Goal: Task Accomplishment & Management: Use online tool/utility

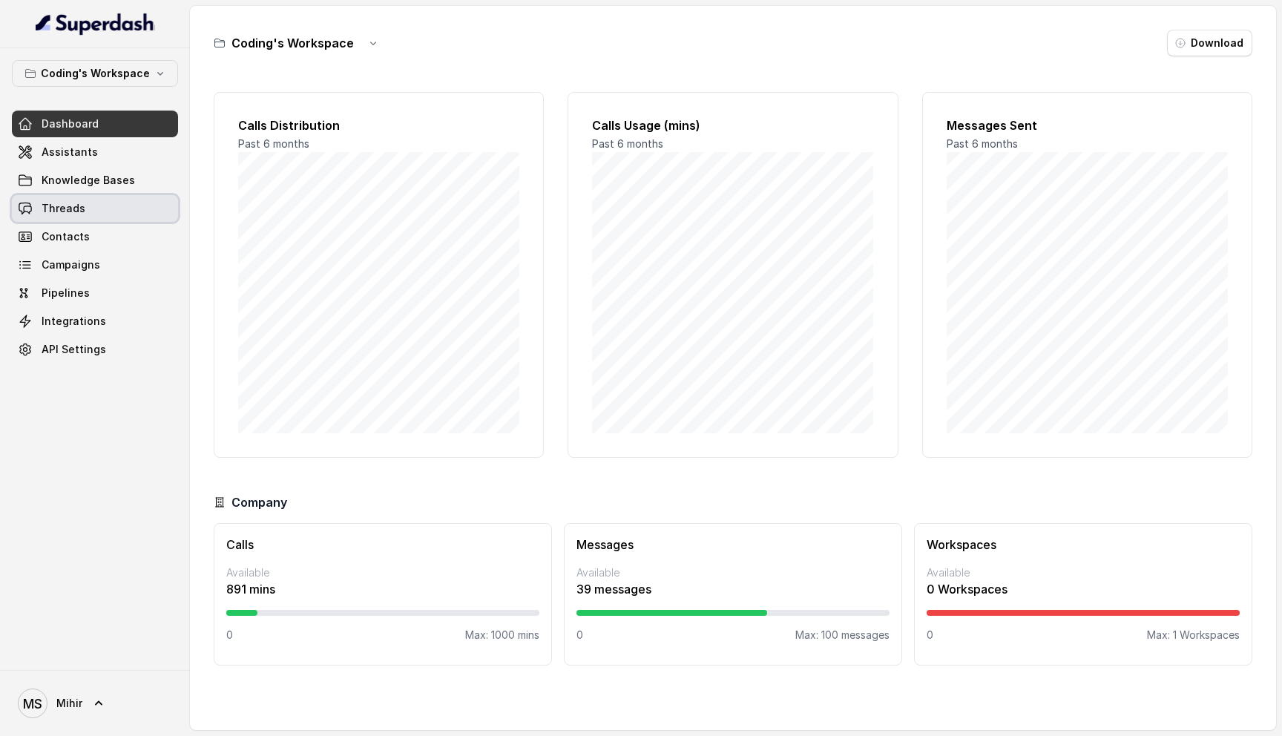
click at [75, 208] on span "Threads" at bounding box center [64, 208] width 44 height 15
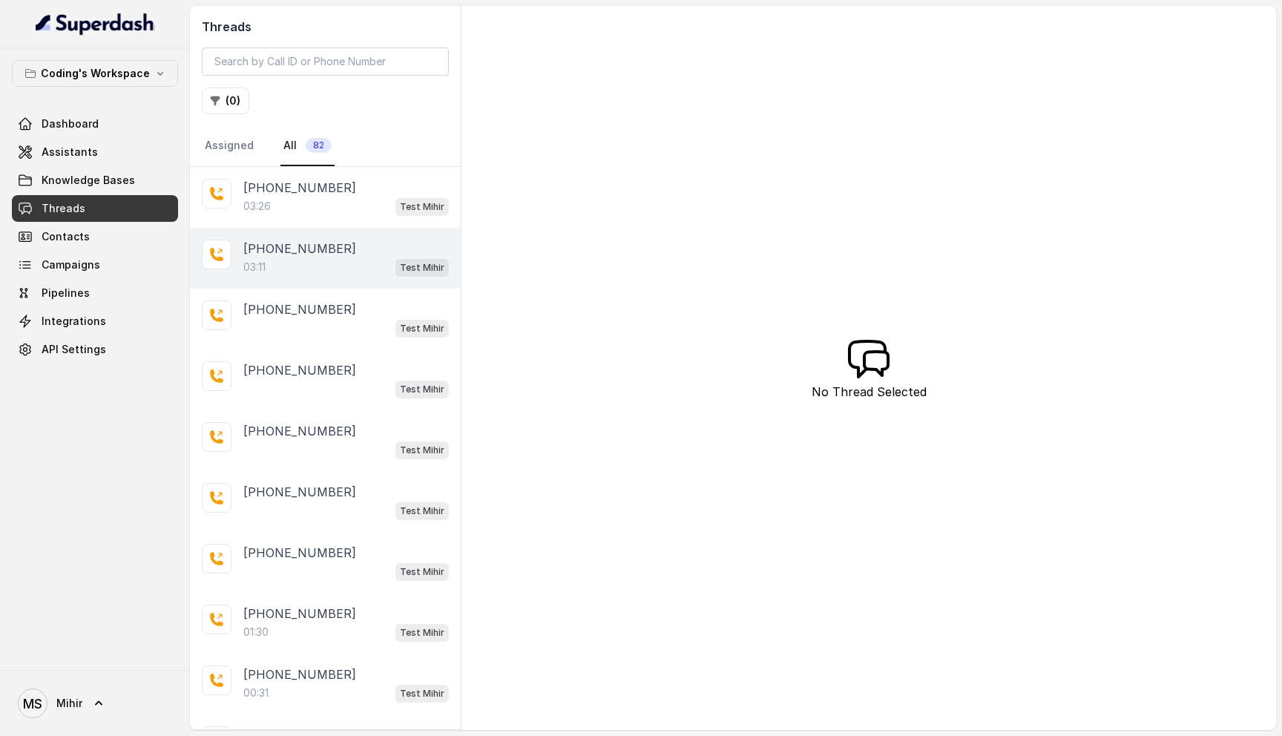
click at [291, 257] on div "03:11 Test Mihir" at bounding box center [346, 266] width 206 height 19
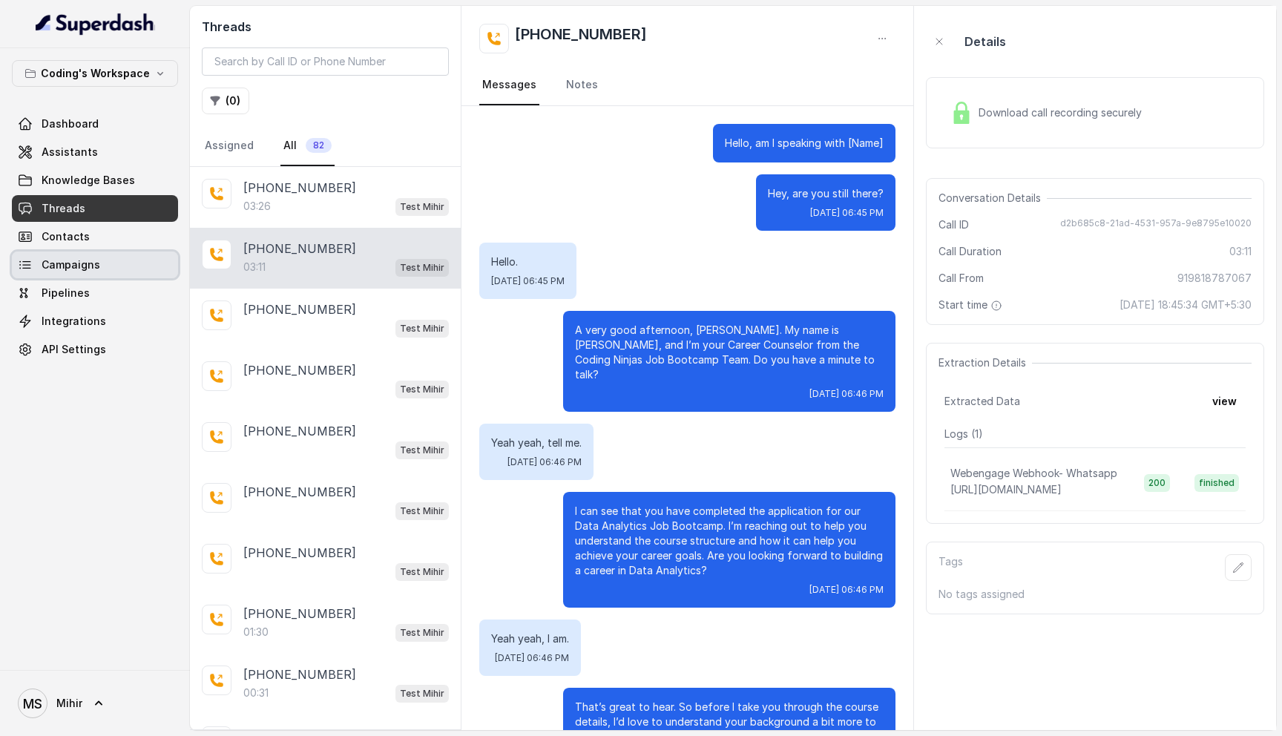
click at [82, 266] on span "Campaigns" at bounding box center [71, 264] width 59 height 15
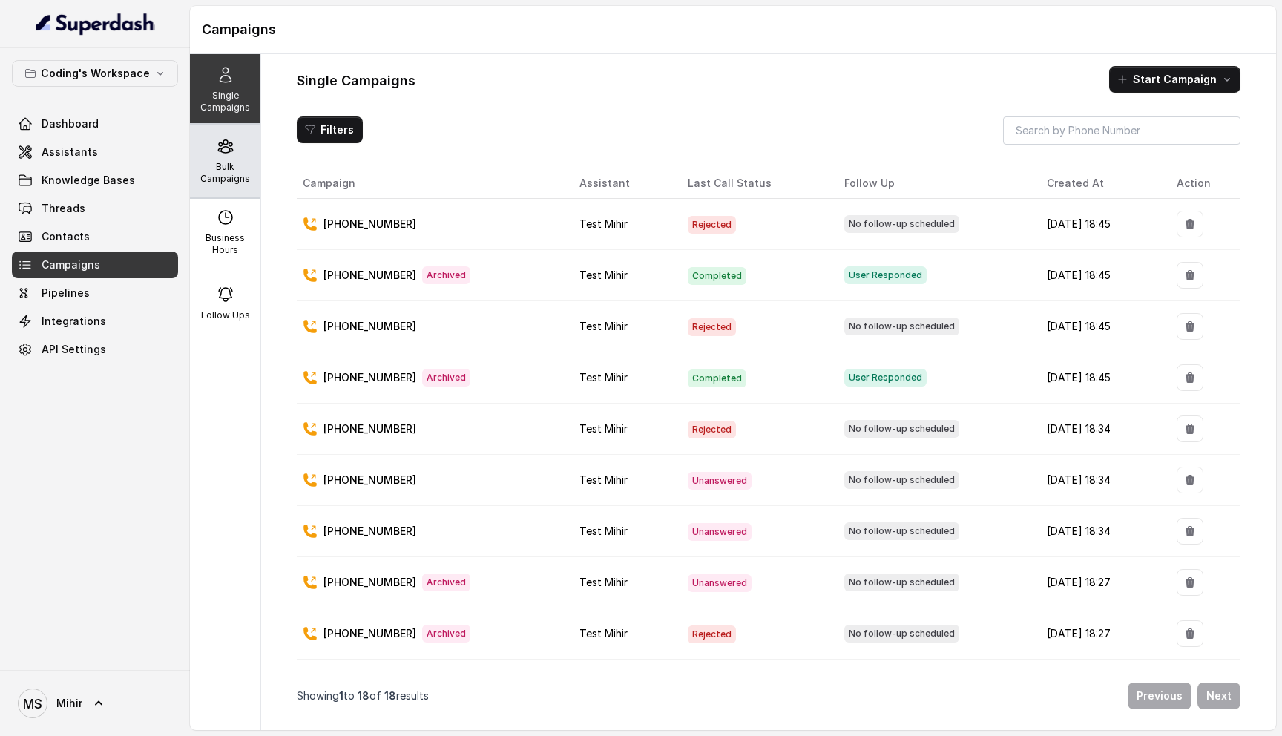
click at [248, 169] on p "Bulk Campaigns" at bounding box center [225, 173] width 59 height 24
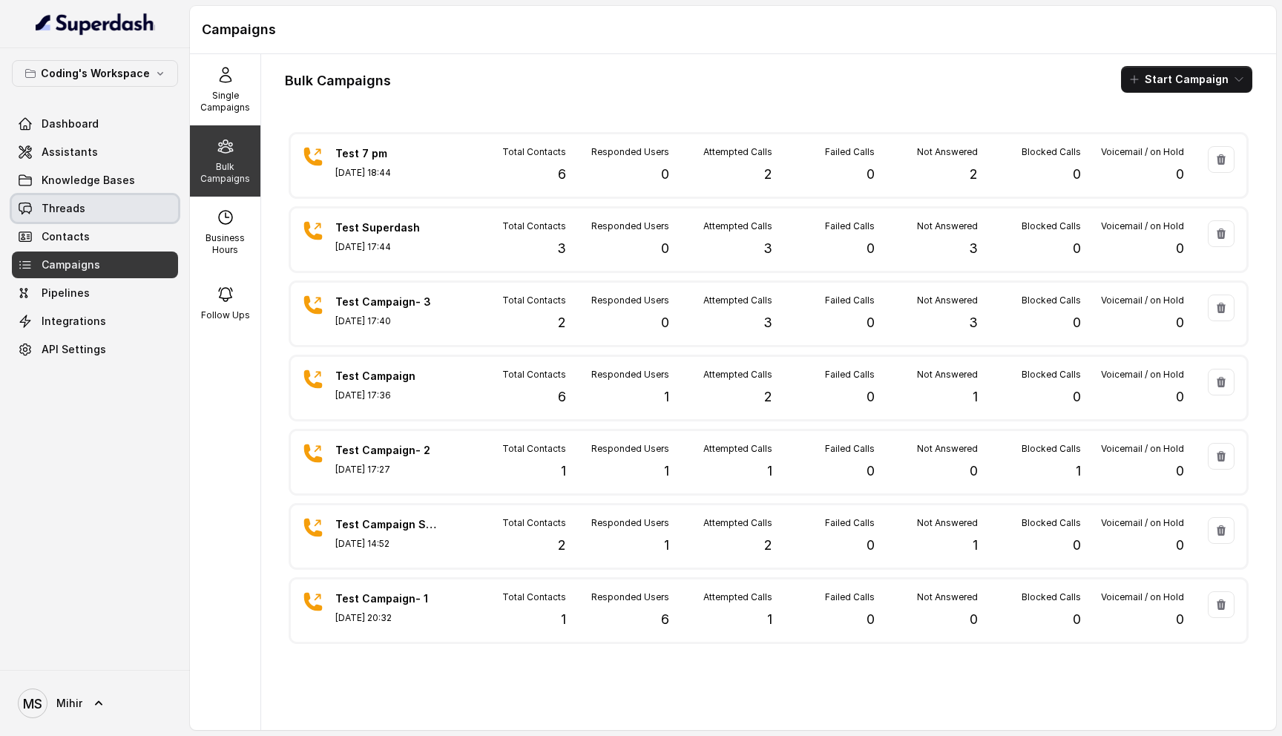
click at [85, 218] on link "Threads" at bounding box center [95, 208] width 166 height 27
click at [1213, 76] on button "Start Campaign" at bounding box center [1186, 79] width 131 height 27
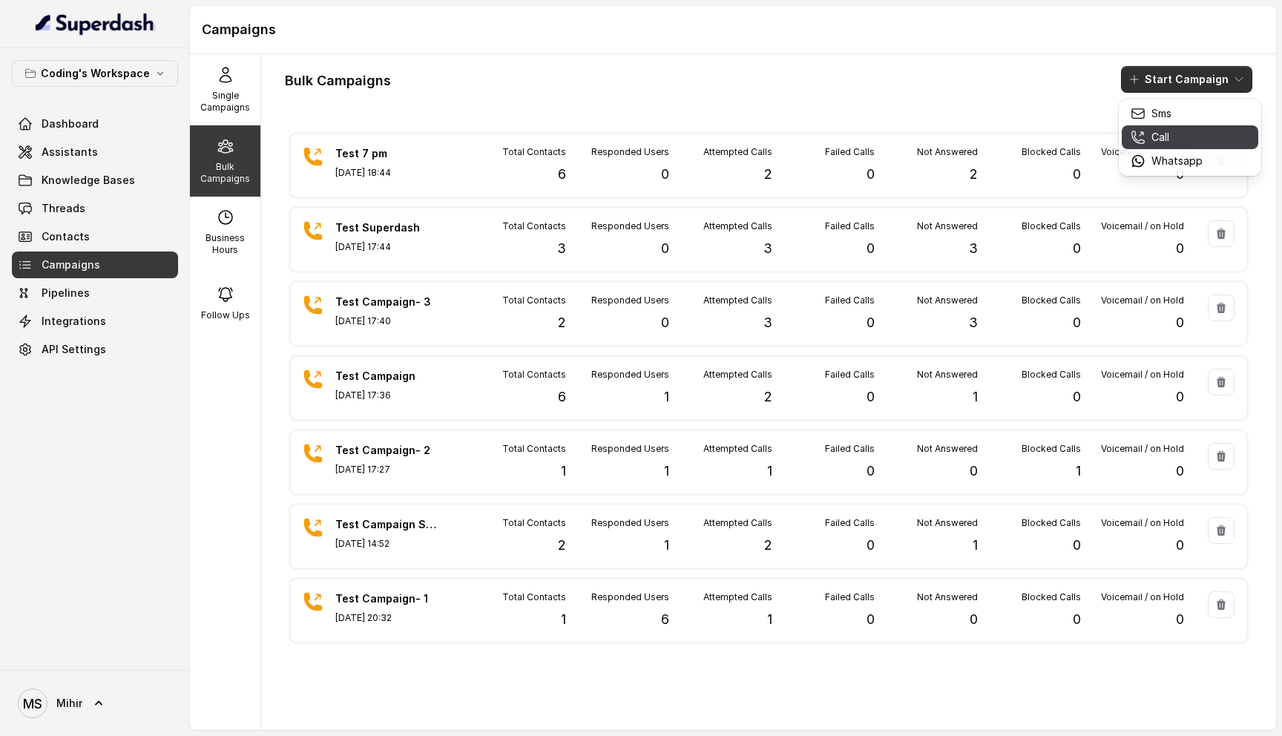
click at [1174, 140] on div "Call" at bounding box center [1167, 137] width 72 height 15
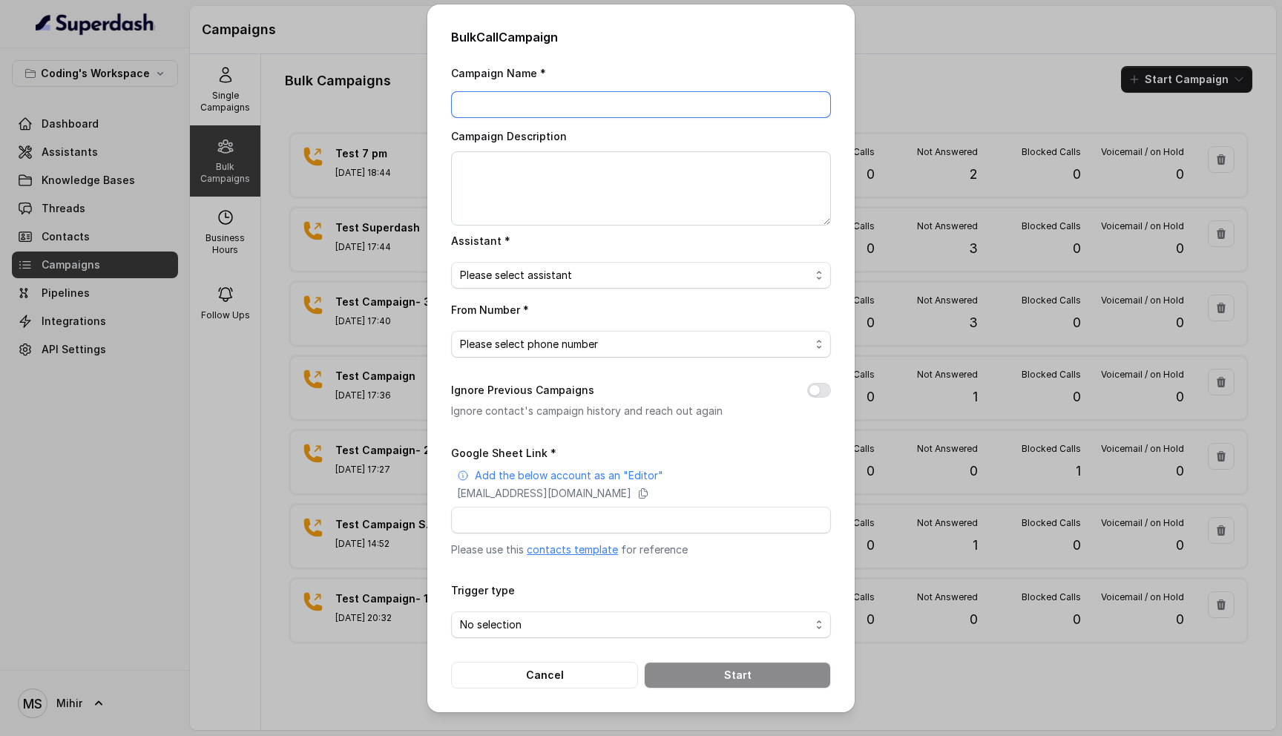
click at [519, 99] on input "Campaign Name *" at bounding box center [641, 104] width 380 height 27
type input "Test Campaign- 1130 am Sat"
click at [580, 283] on span "Please select assistant" at bounding box center [641, 275] width 380 height 27
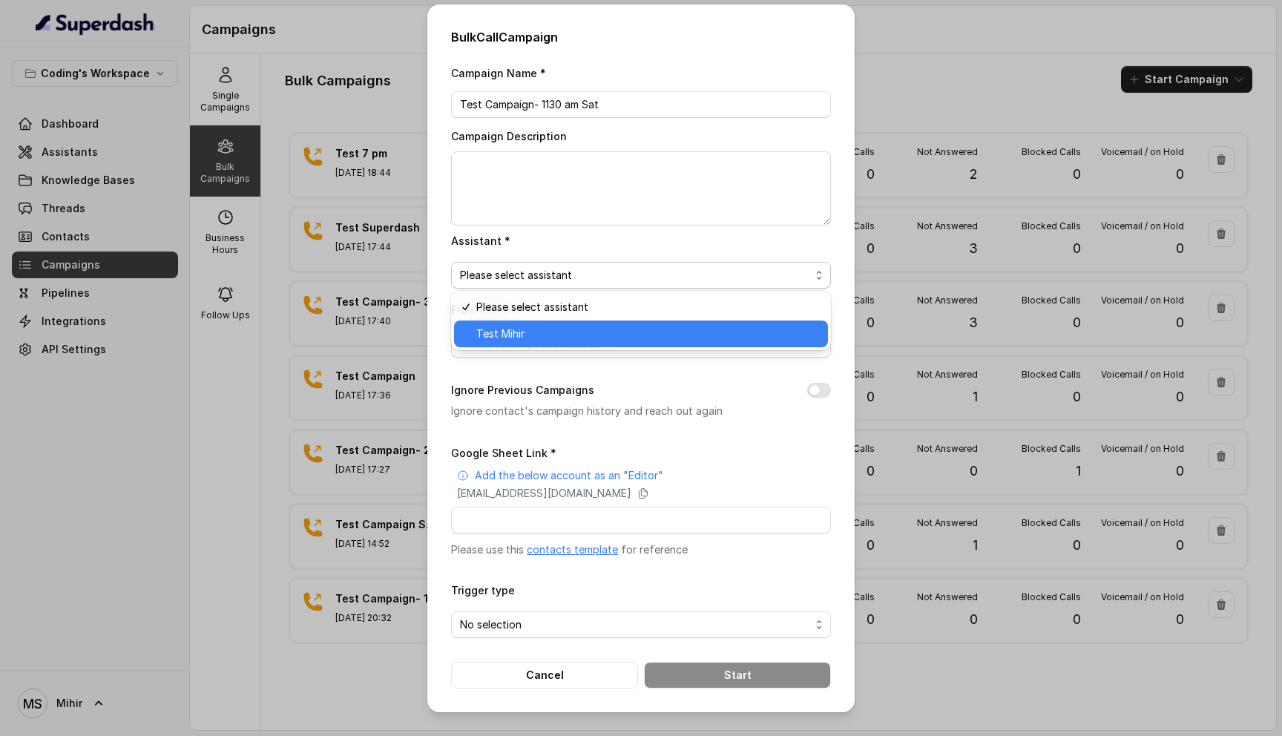
click at [542, 338] on span "Test Mihir" at bounding box center [647, 334] width 343 height 18
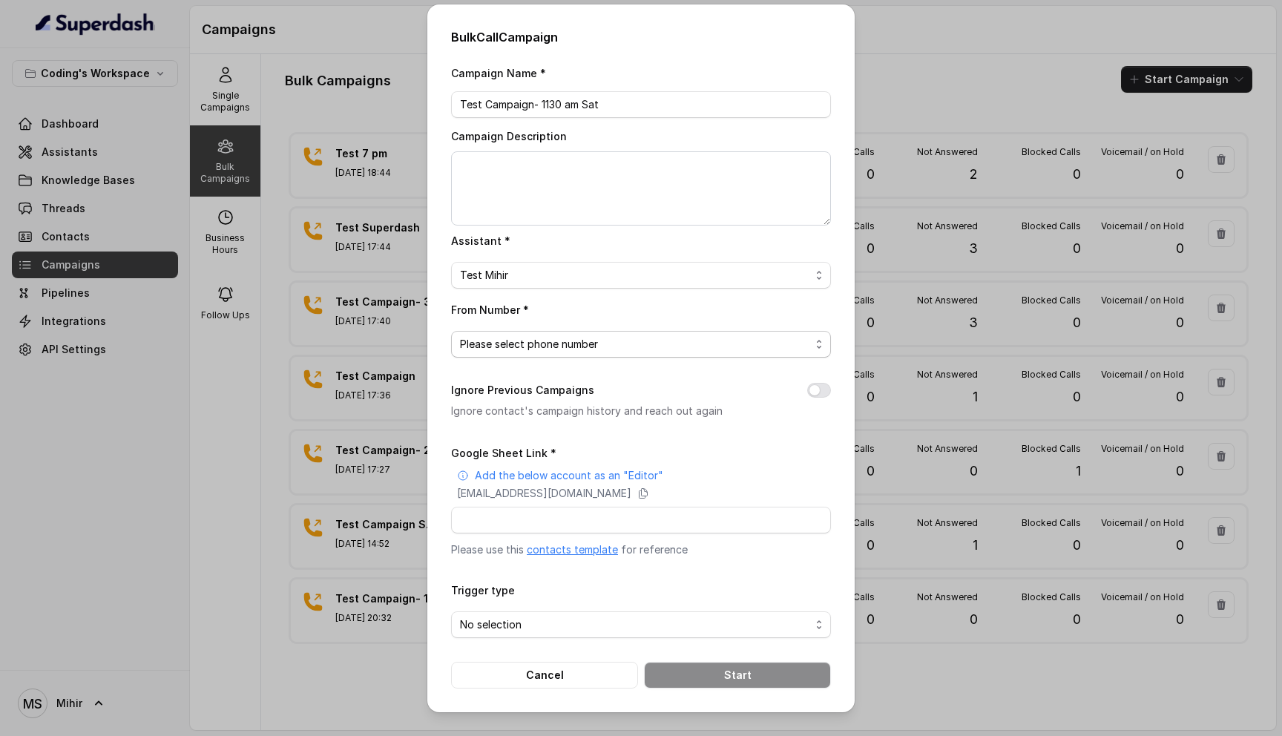
click at [542, 338] on span "Please select phone number" at bounding box center [635, 344] width 350 height 18
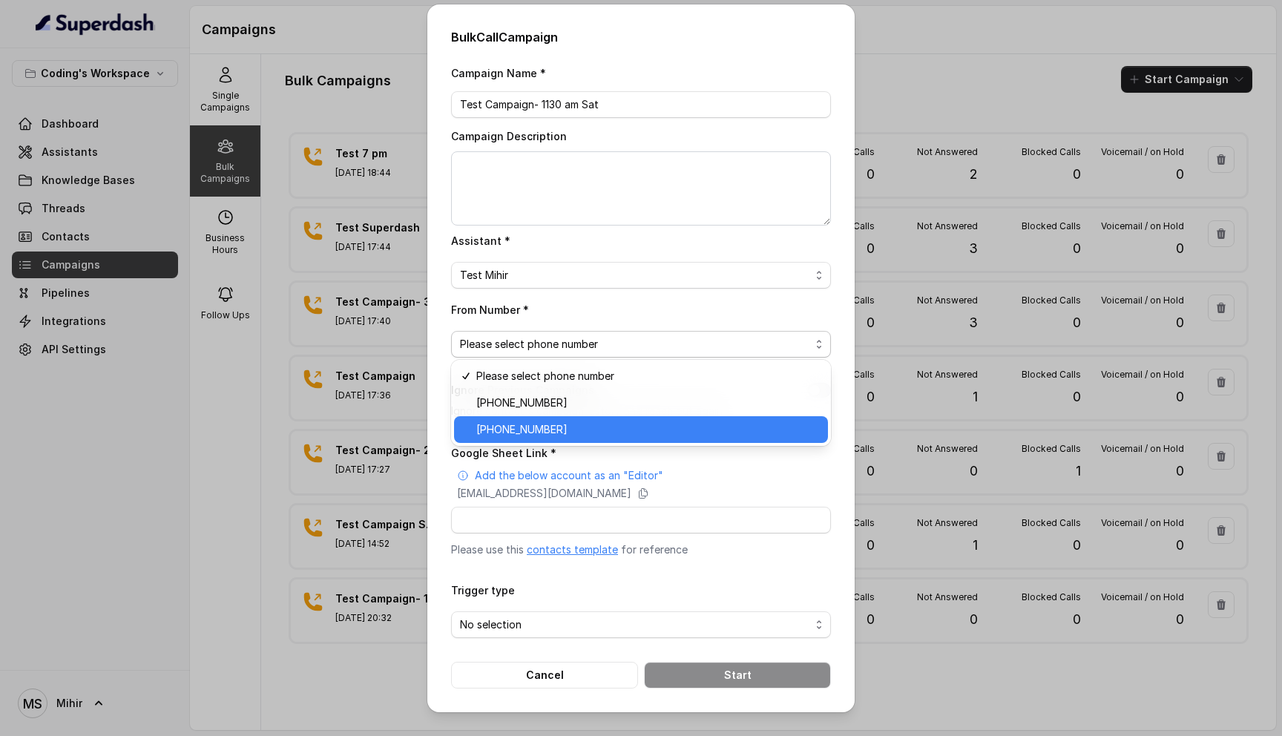
click at [542, 434] on span "+918035317259" at bounding box center [647, 430] width 343 height 18
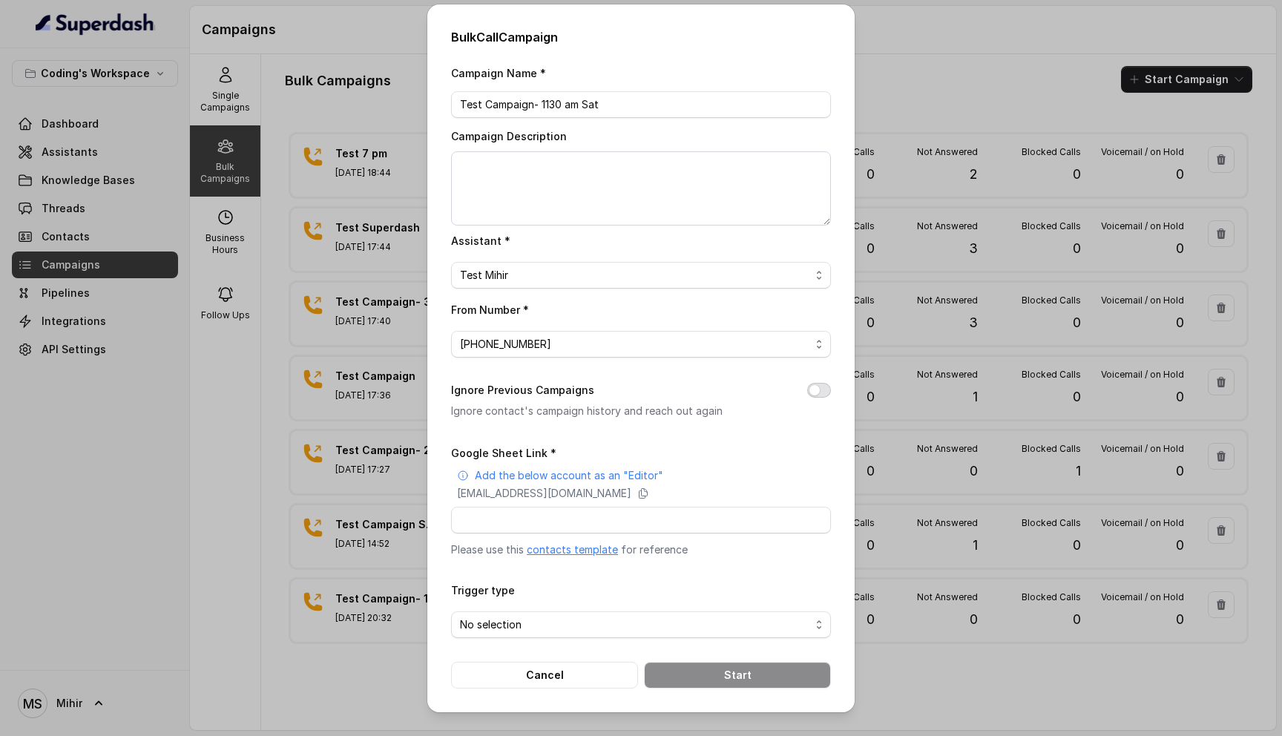
click at [814, 387] on button "Ignore Previous Campaigns" at bounding box center [819, 390] width 24 height 15
click at [634, 522] on input "Google Sheet Link *" at bounding box center [641, 520] width 380 height 27
paste input "https://docs.google.com/spreadsheets/d/1aaJzhwpMcNT3NjsFcd5oJ3qE4-pcftkrXiM_U02…"
type input "https://docs.google.com/spreadsheets/d/1aaJzhwpMcNT3NjsFcd5oJ3qE4-pcftkrXiM_U02…"
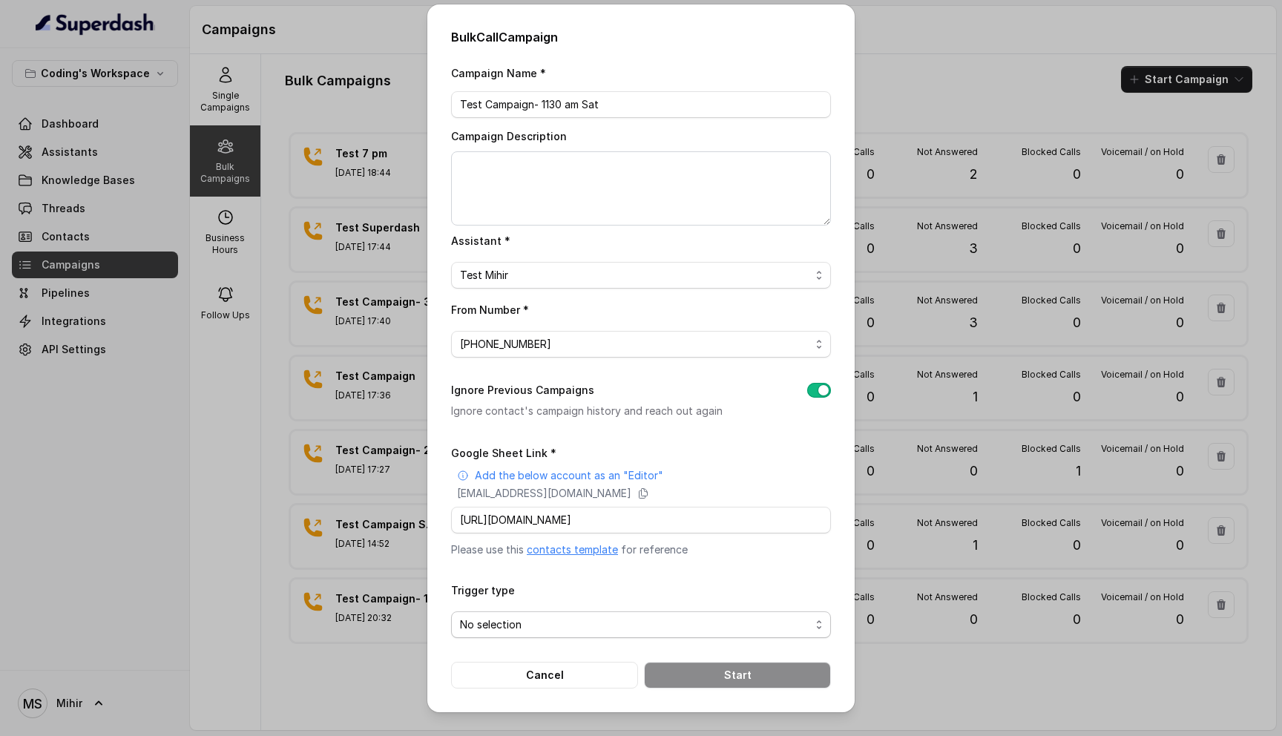
scroll to position [0, 0]
click at [569, 620] on span "No selection" at bounding box center [635, 625] width 350 height 18
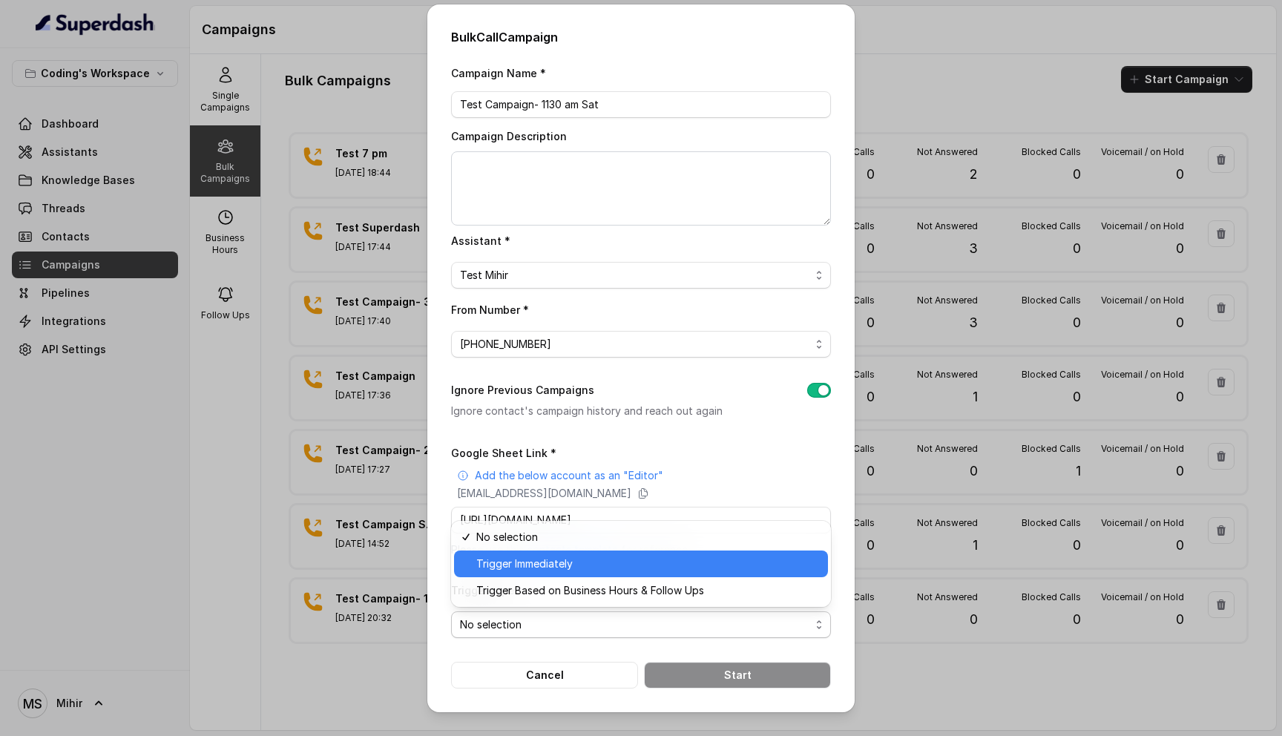
click at [554, 568] on span "Trigger Immediately" at bounding box center [647, 564] width 343 height 18
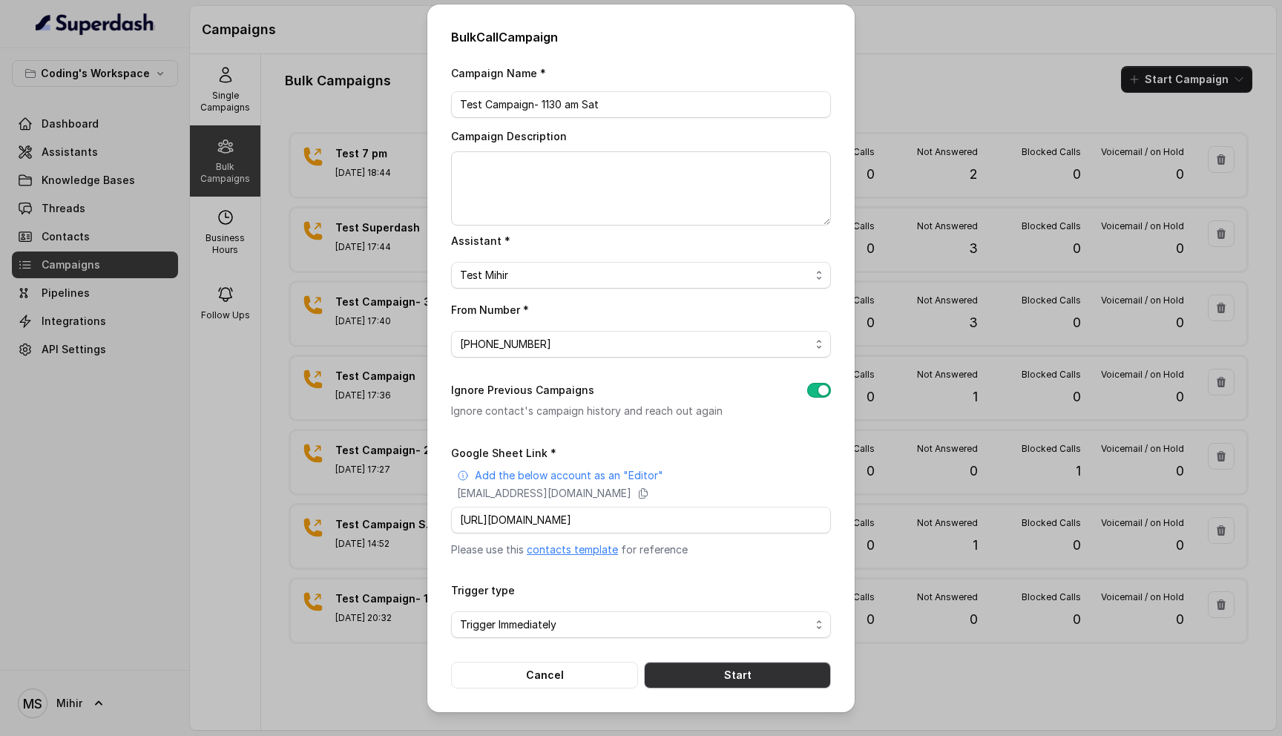
click at [724, 671] on button "Start" at bounding box center [737, 675] width 187 height 27
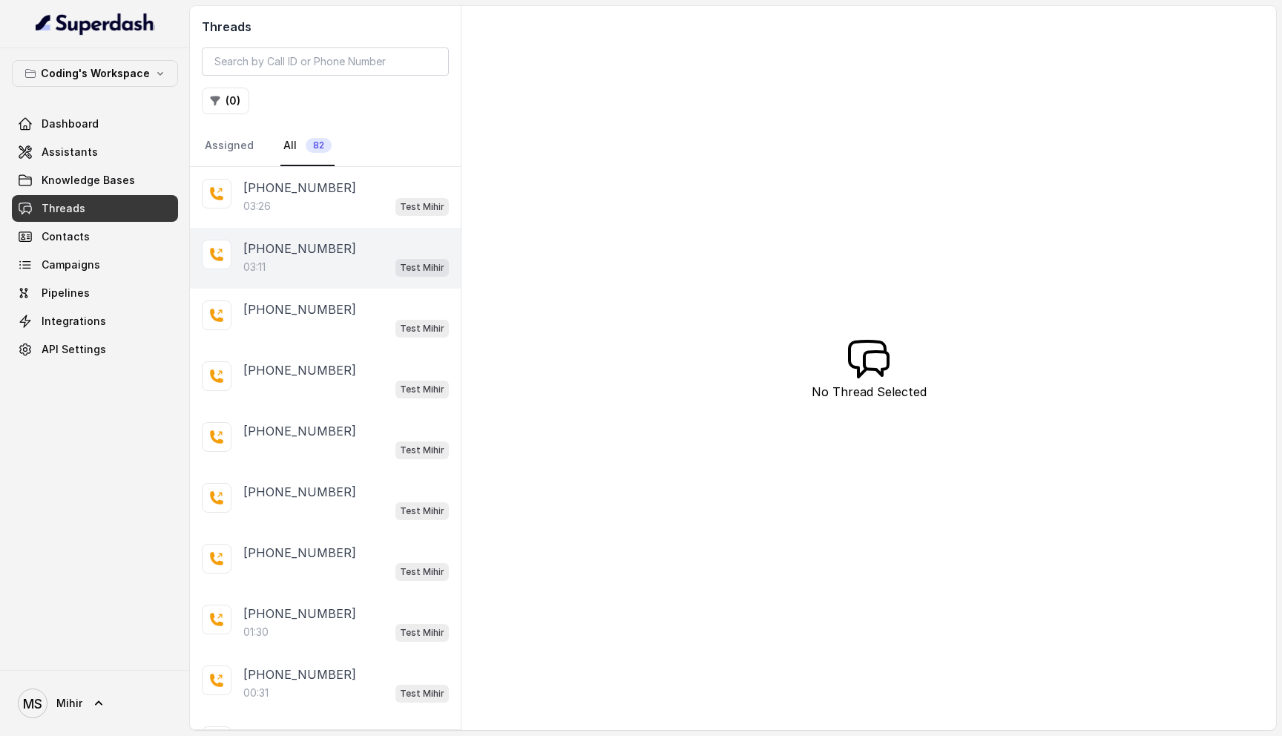
click at [306, 262] on div "03:11 Test [PERSON_NAME]" at bounding box center [346, 266] width 206 height 19
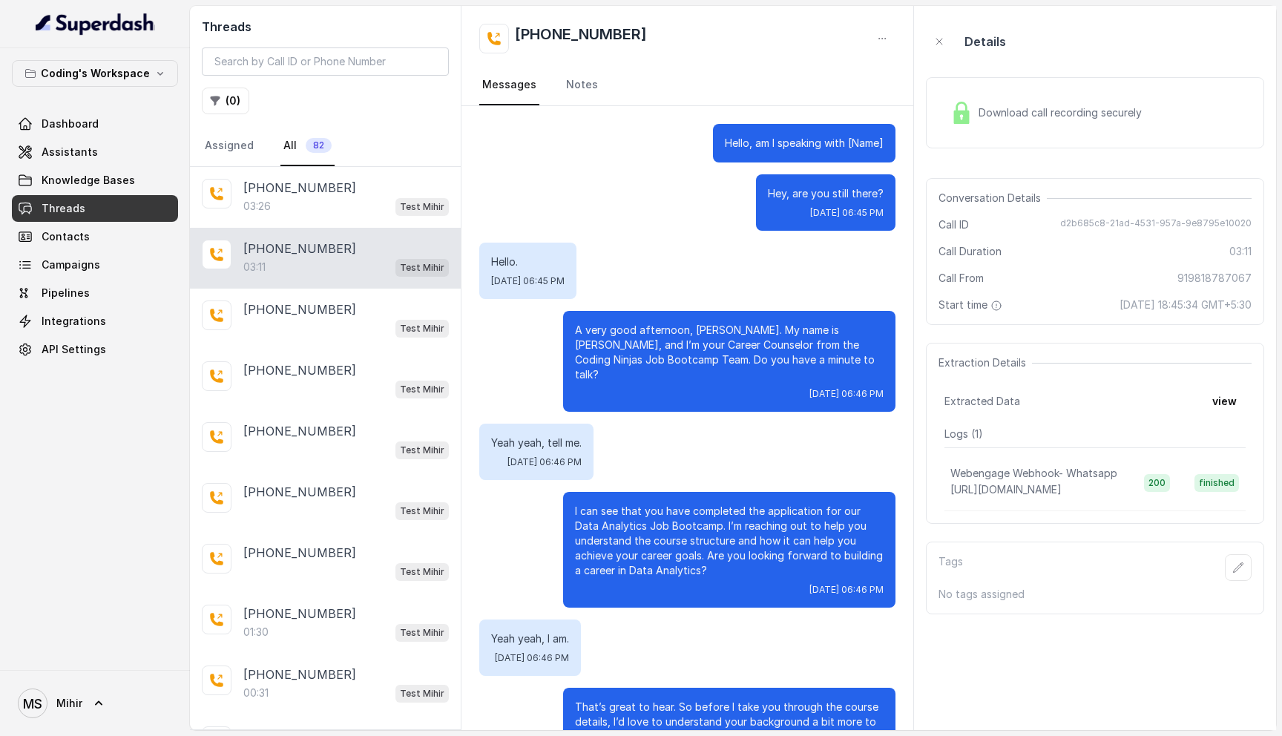
scroll to position [1997, 0]
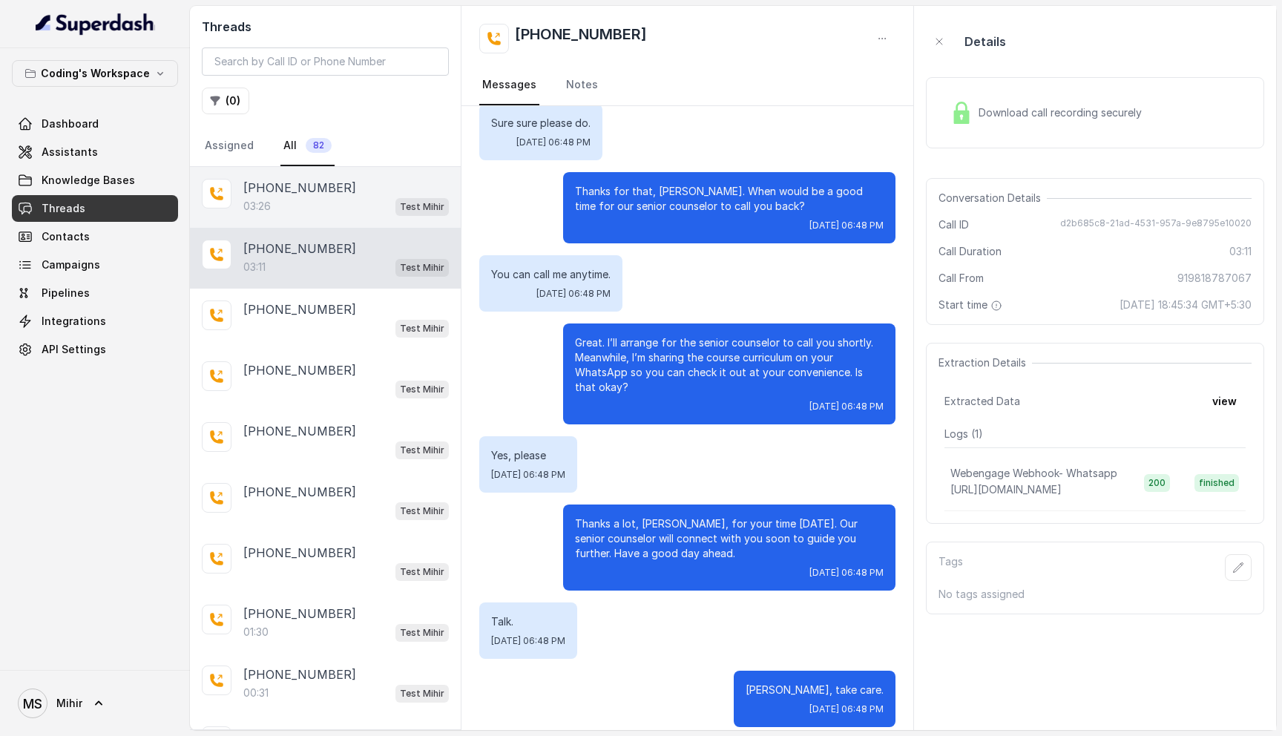
click at [218, 198] on icon at bounding box center [216, 193] width 13 height 13
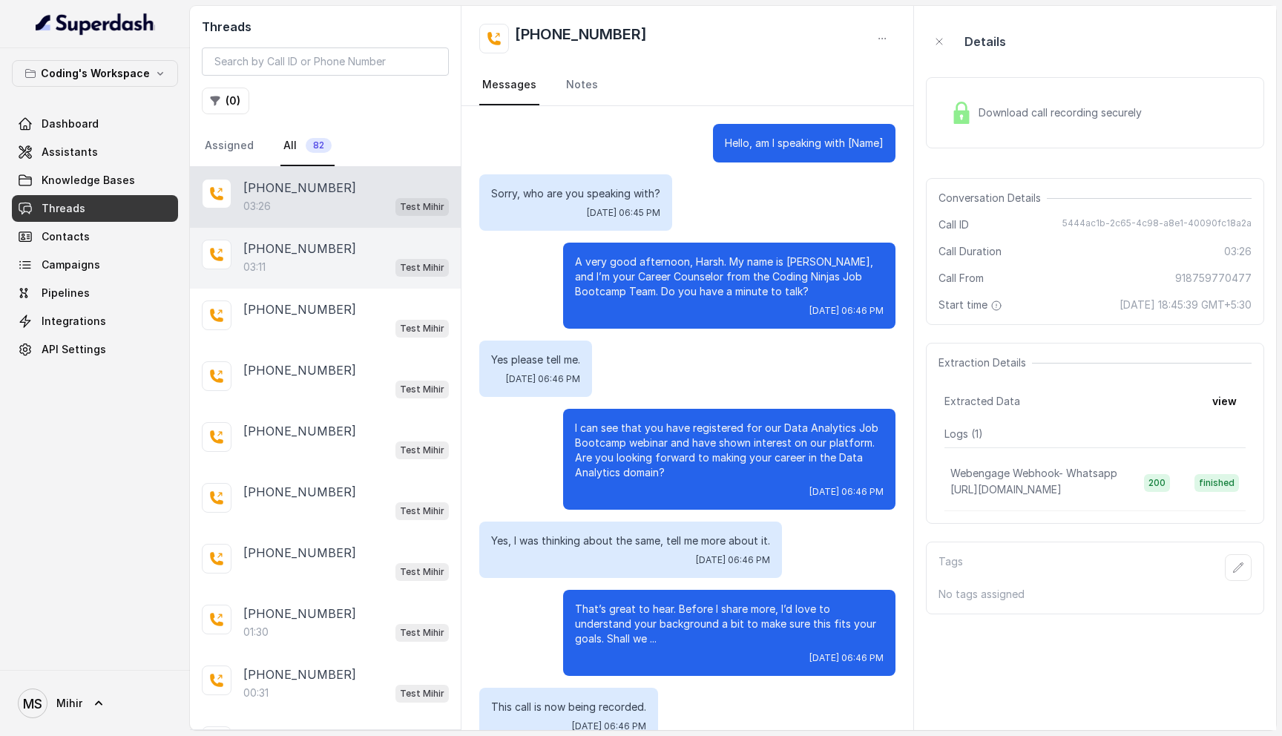
click at [301, 259] on div "03:11 Test [PERSON_NAME]" at bounding box center [346, 266] width 206 height 19
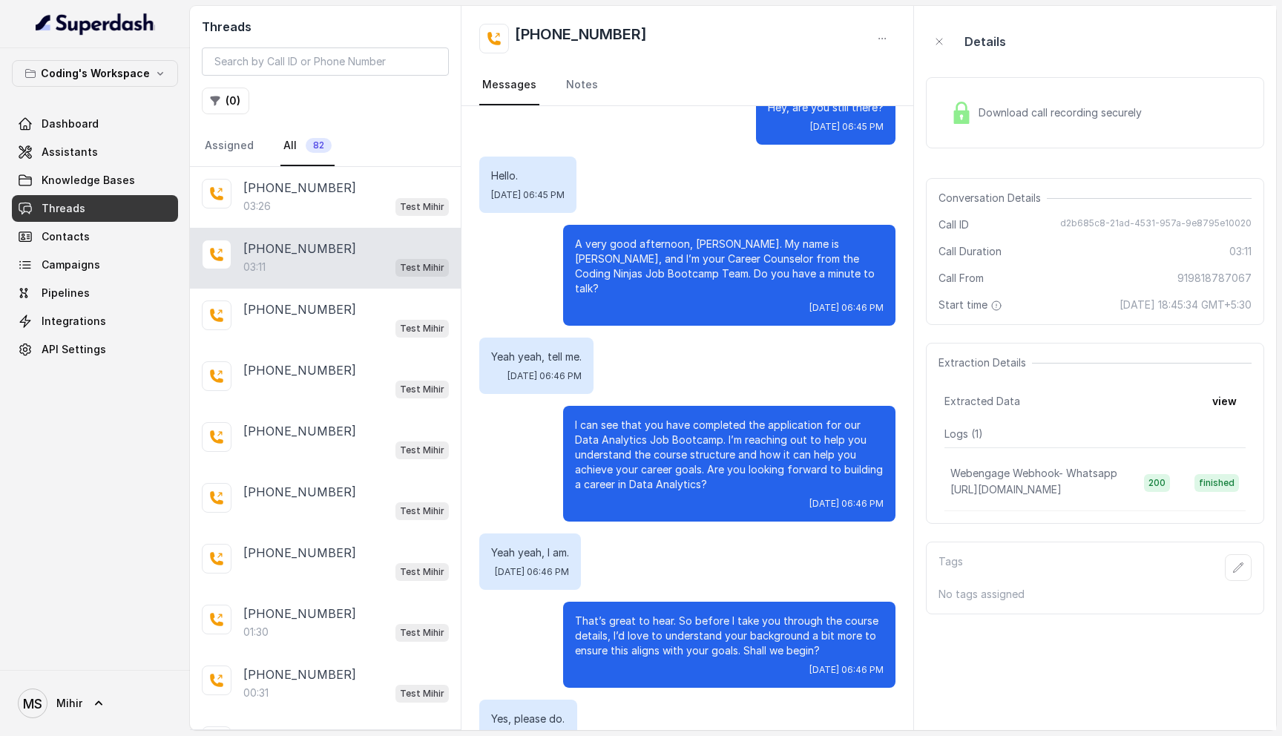
scroll to position [84, 0]
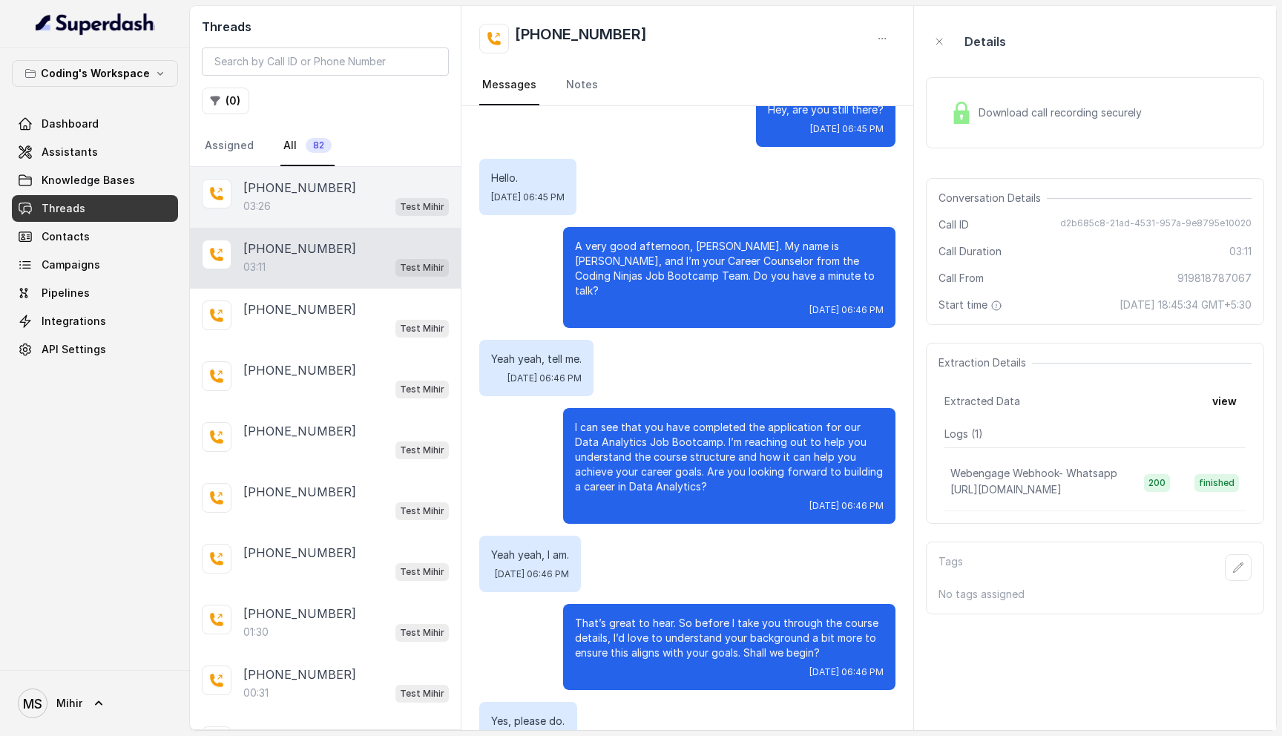
click at [312, 213] on div "03:26 Test [PERSON_NAME]" at bounding box center [346, 206] width 206 height 19
